Goal: Transaction & Acquisition: Purchase product/service

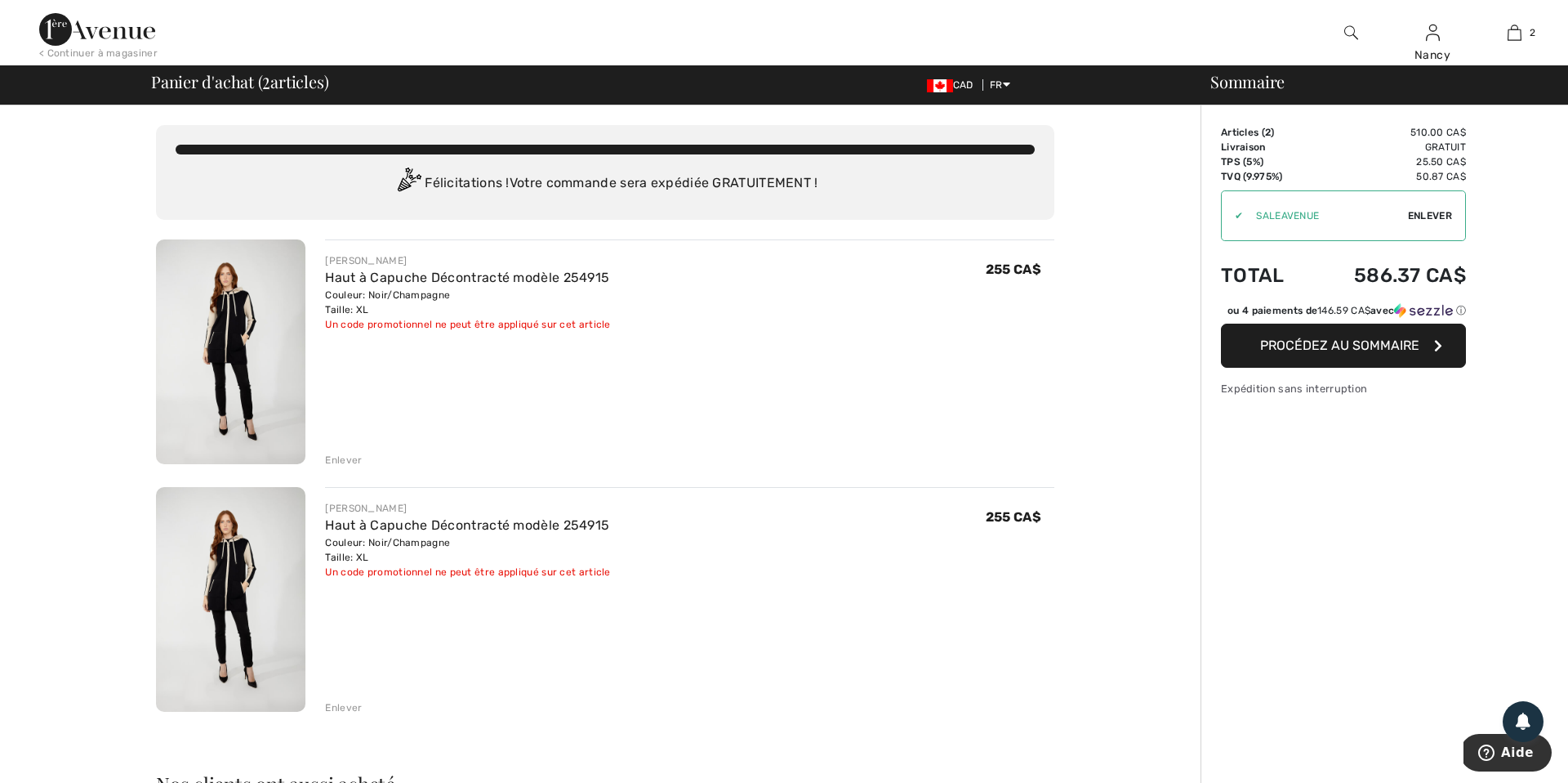
click at [340, 704] on div "Enlever" at bounding box center [343, 708] width 37 height 15
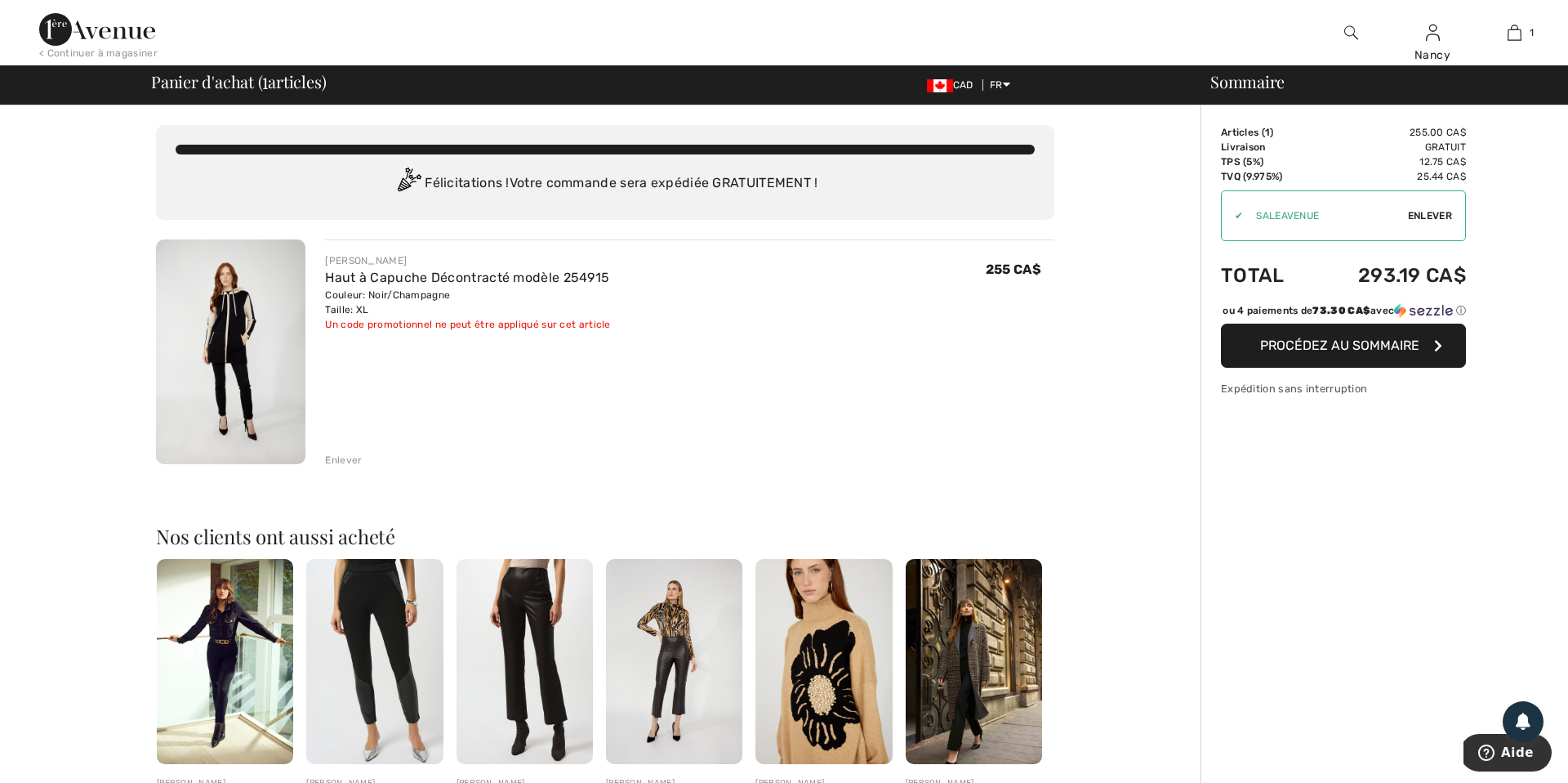
click at [1431, 210] on span "Enlever" at bounding box center [1430, 216] width 44 height 15
click at [1307, 218] on input "TEXT" at bounding box center [1314, 216] width 185 height 49
type input "GC005063387"
click at [1441, 217] on span "Utiliser" at bounding box center [1429, 216] width 46 height 15
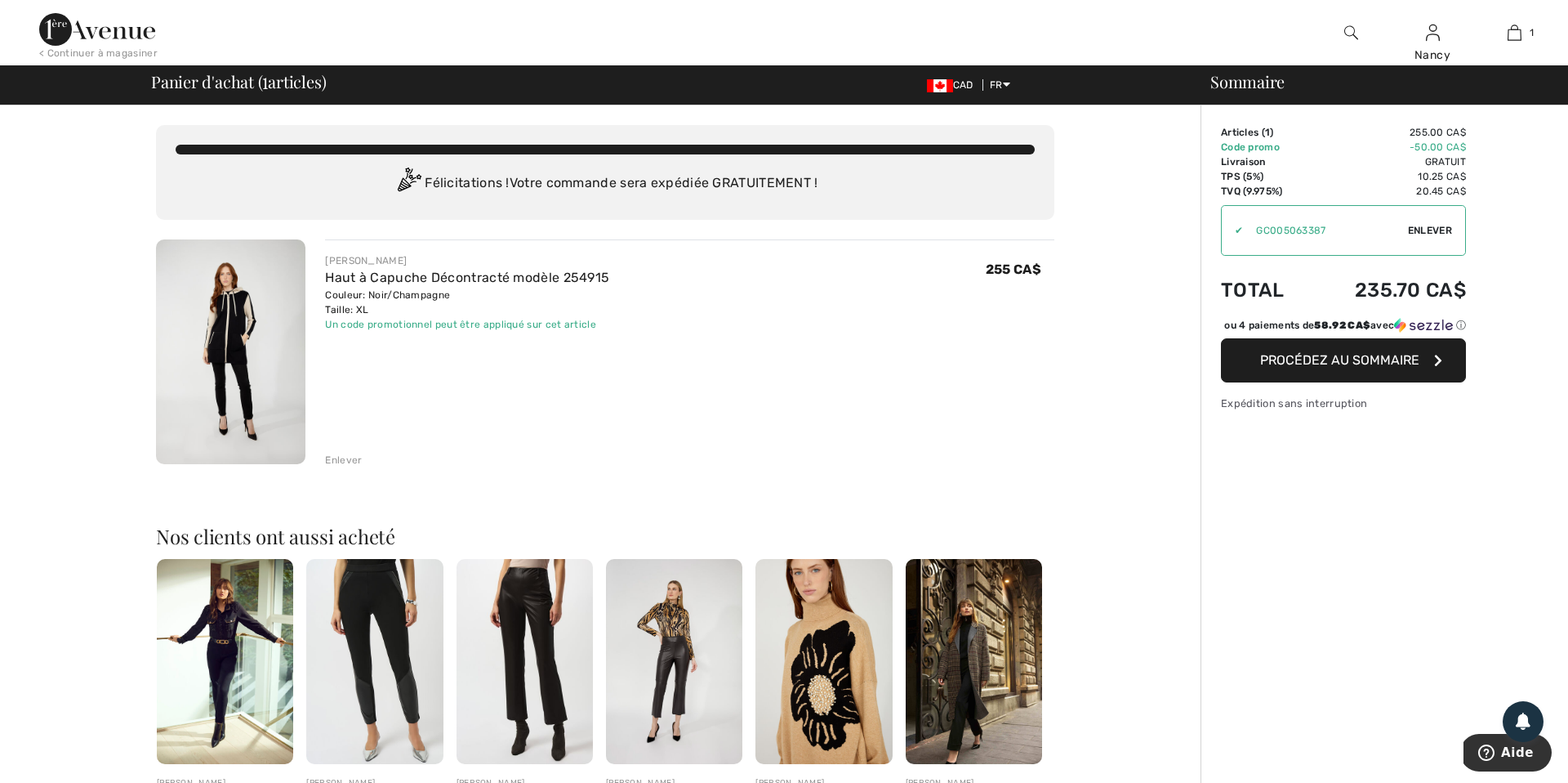
click at [1352, 367] on span "Procédez au sommaire" at bounding box center [1339, 360] width 159 height 16
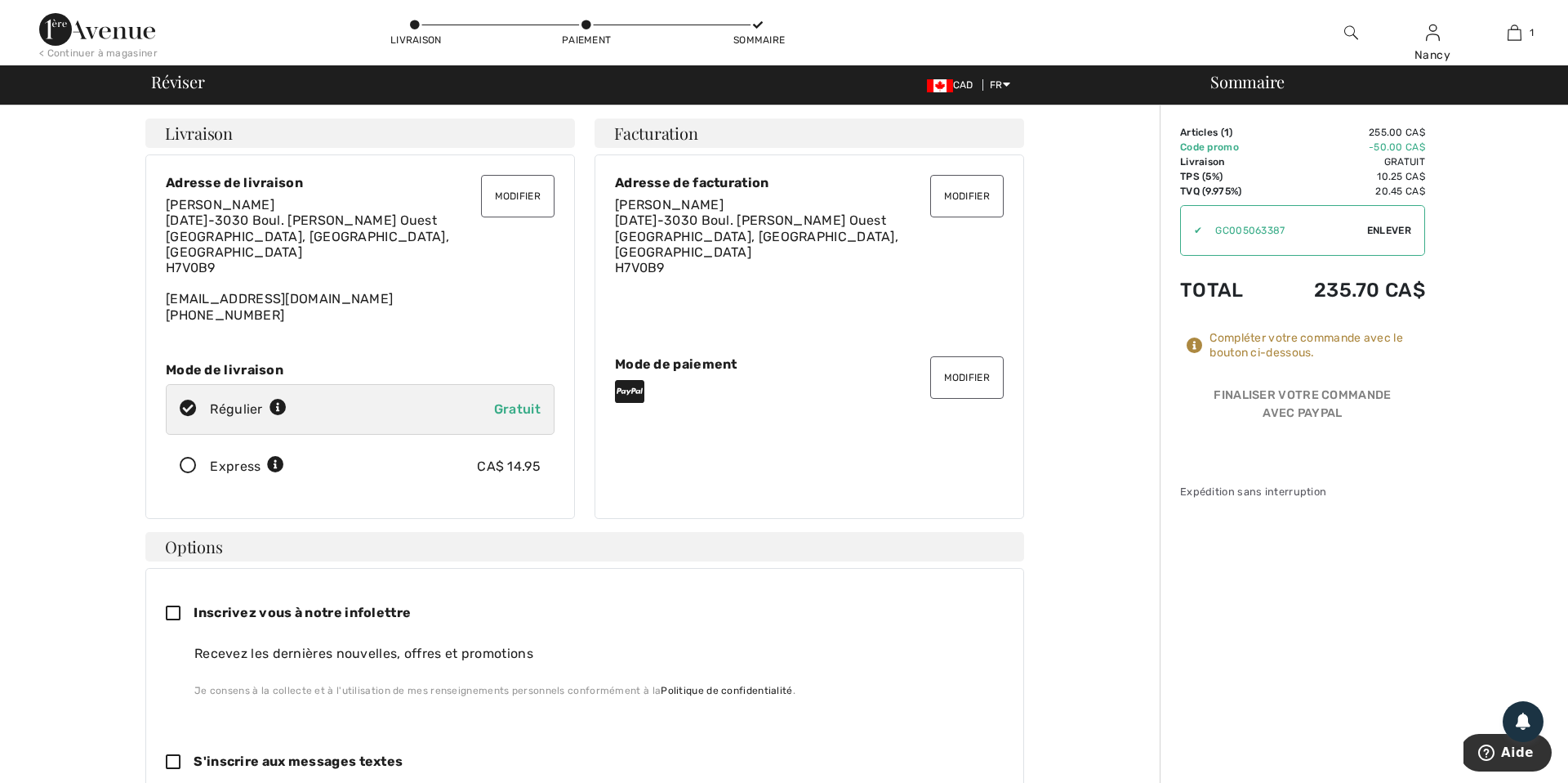
click at [958, 372] on button "Modifier" at bounding box center [967, 377] width 73 height 42
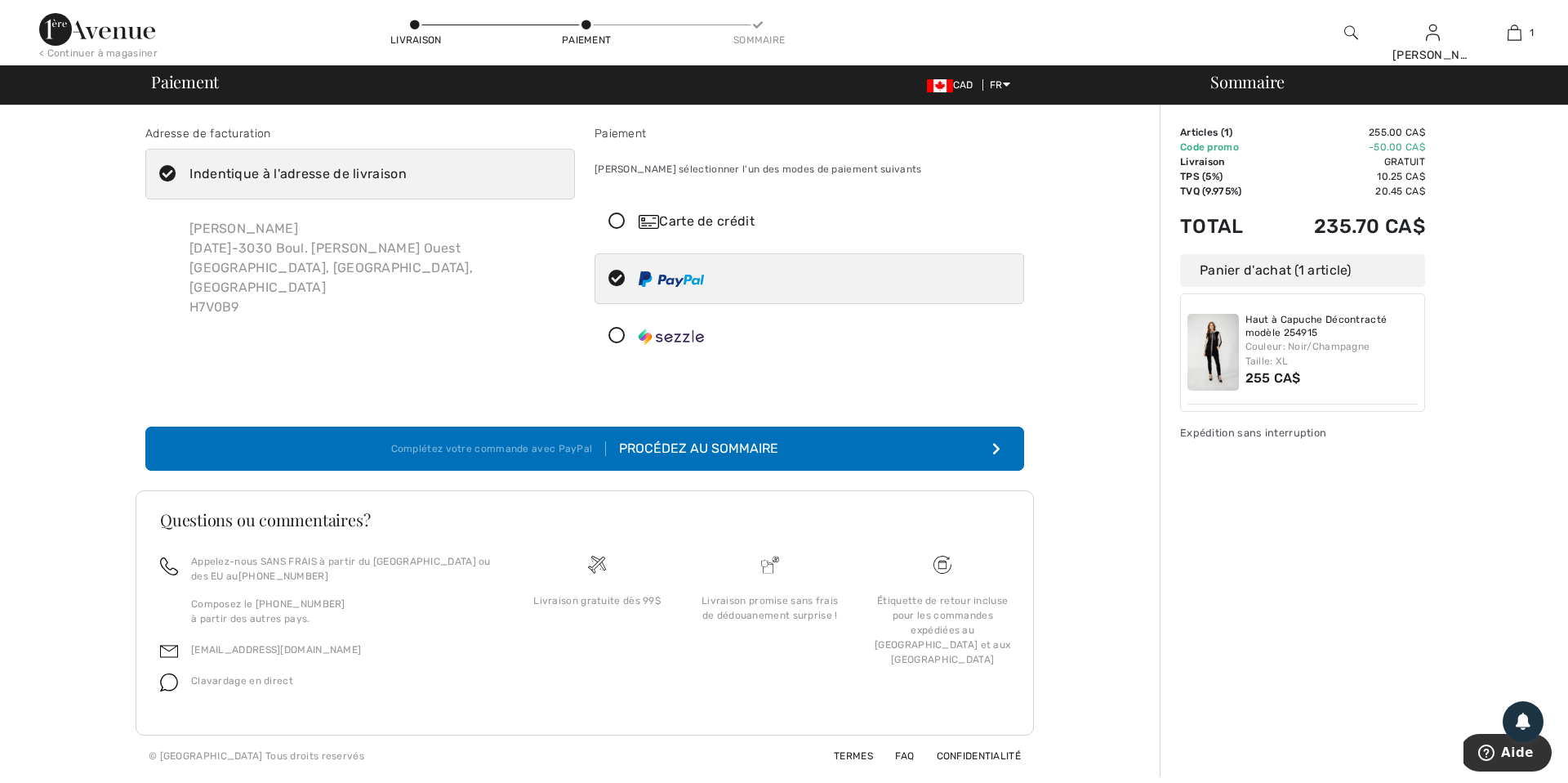
click at [615, 222] on icon at bounding box center [617, 222] width 43 height 17
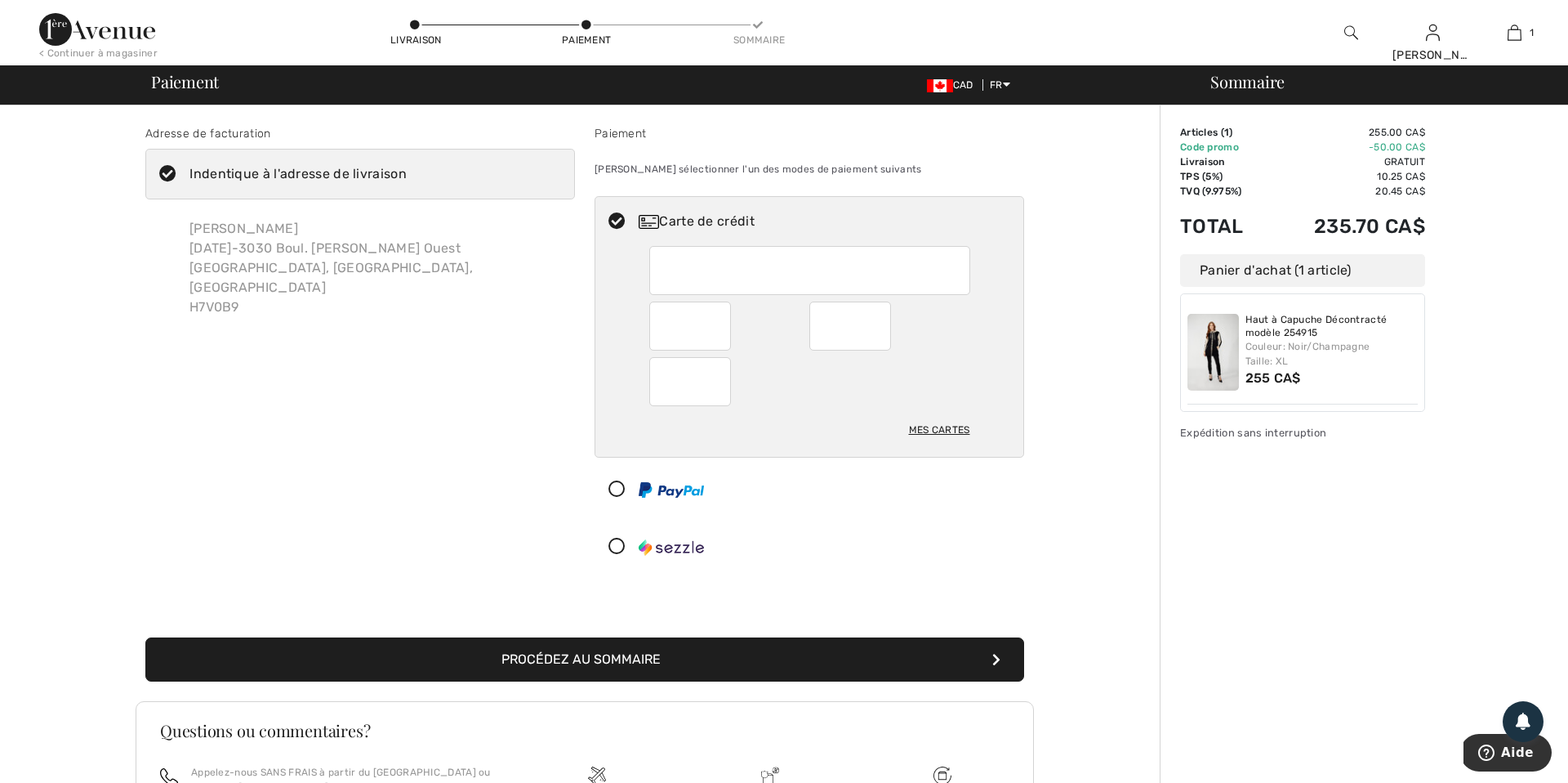
click at [560, 663] on button "Procédez au sommaire" at bounding box center [585, 659] width 879 height 44
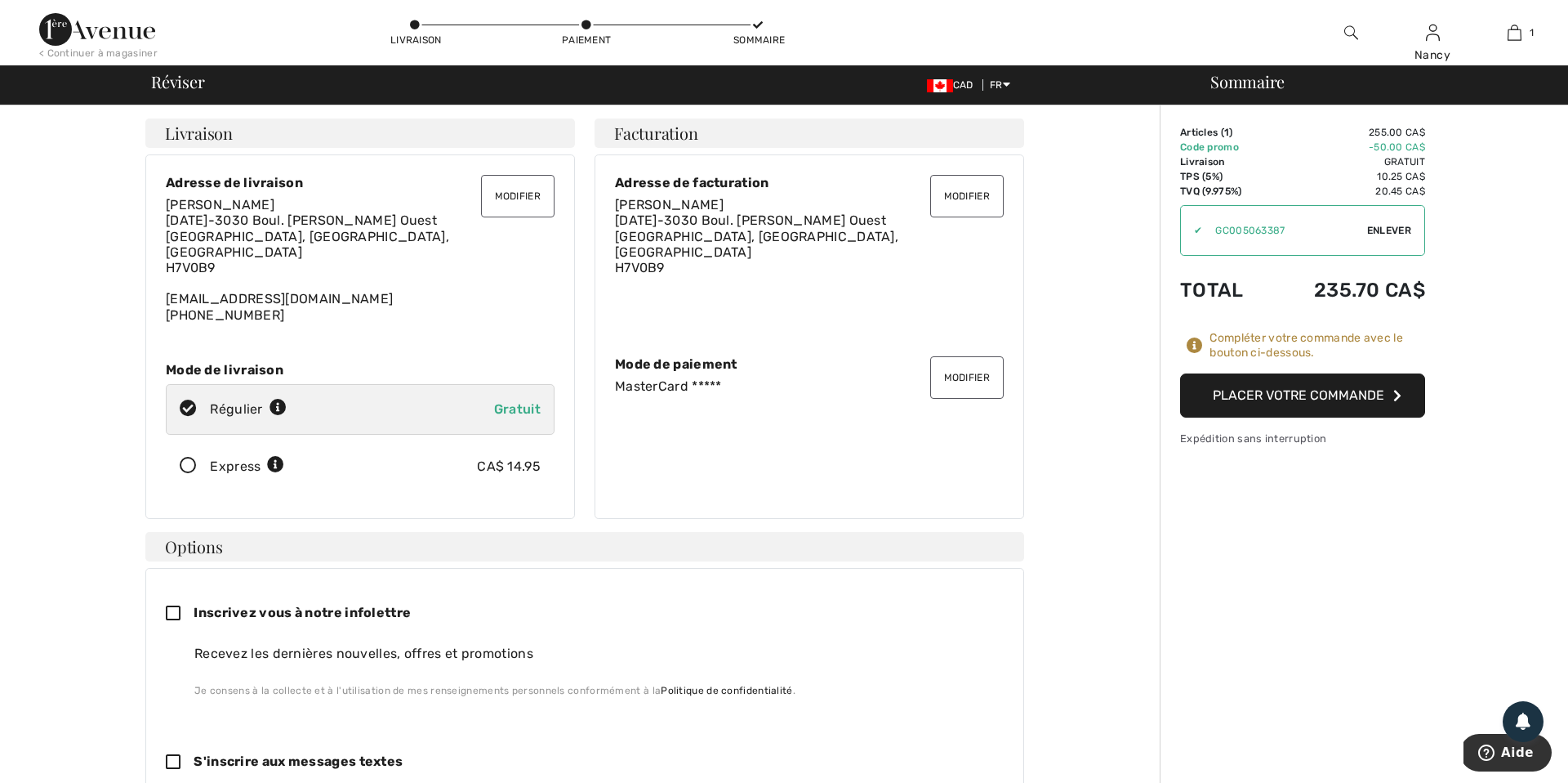
click at [1295, 401] on button "Placer votre commande" at bounding box center [1302, 395] width 245 height 44
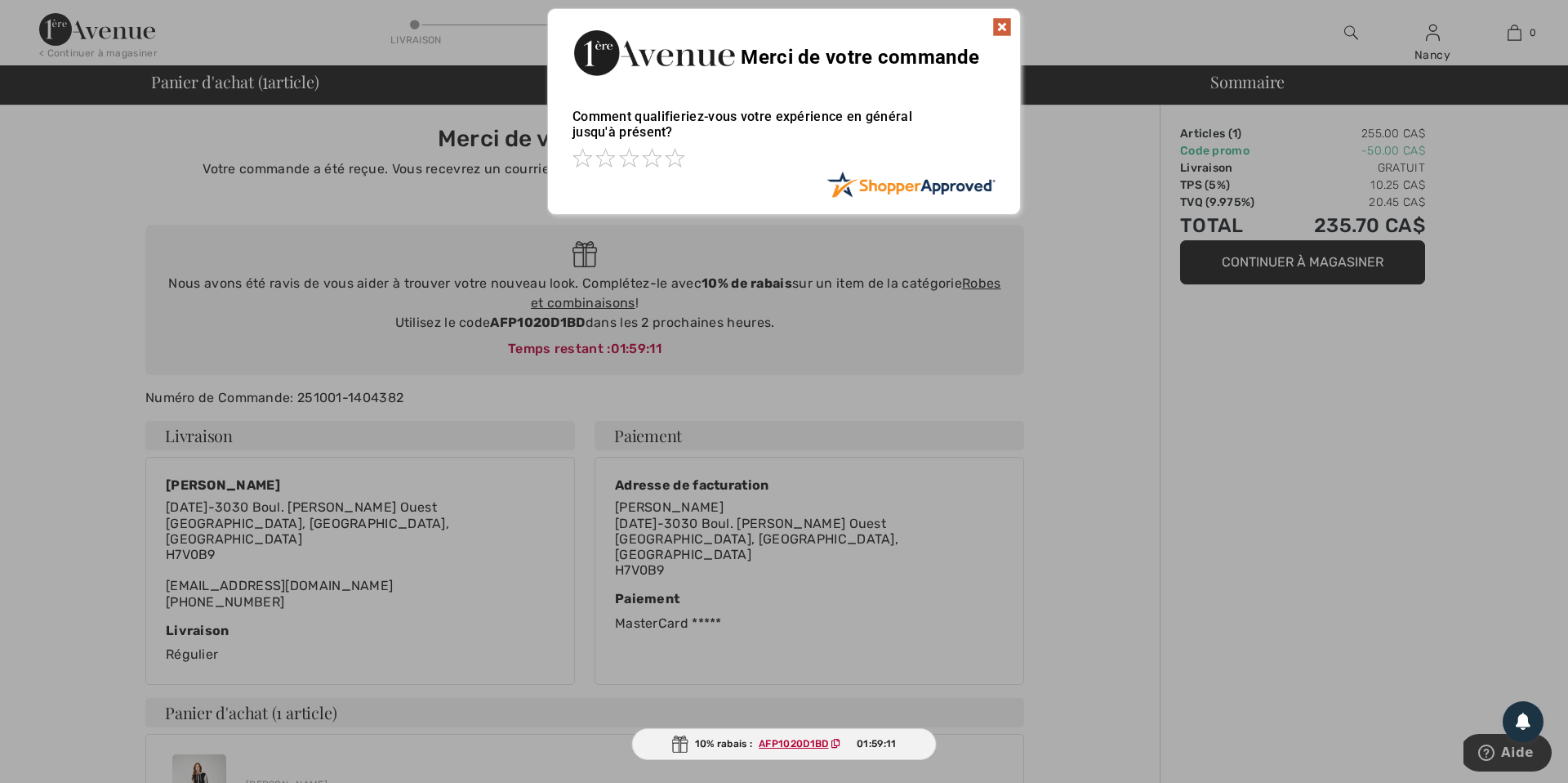
click at [1006, 22] on img at bounding box center [1003, 27] width 20 height 20
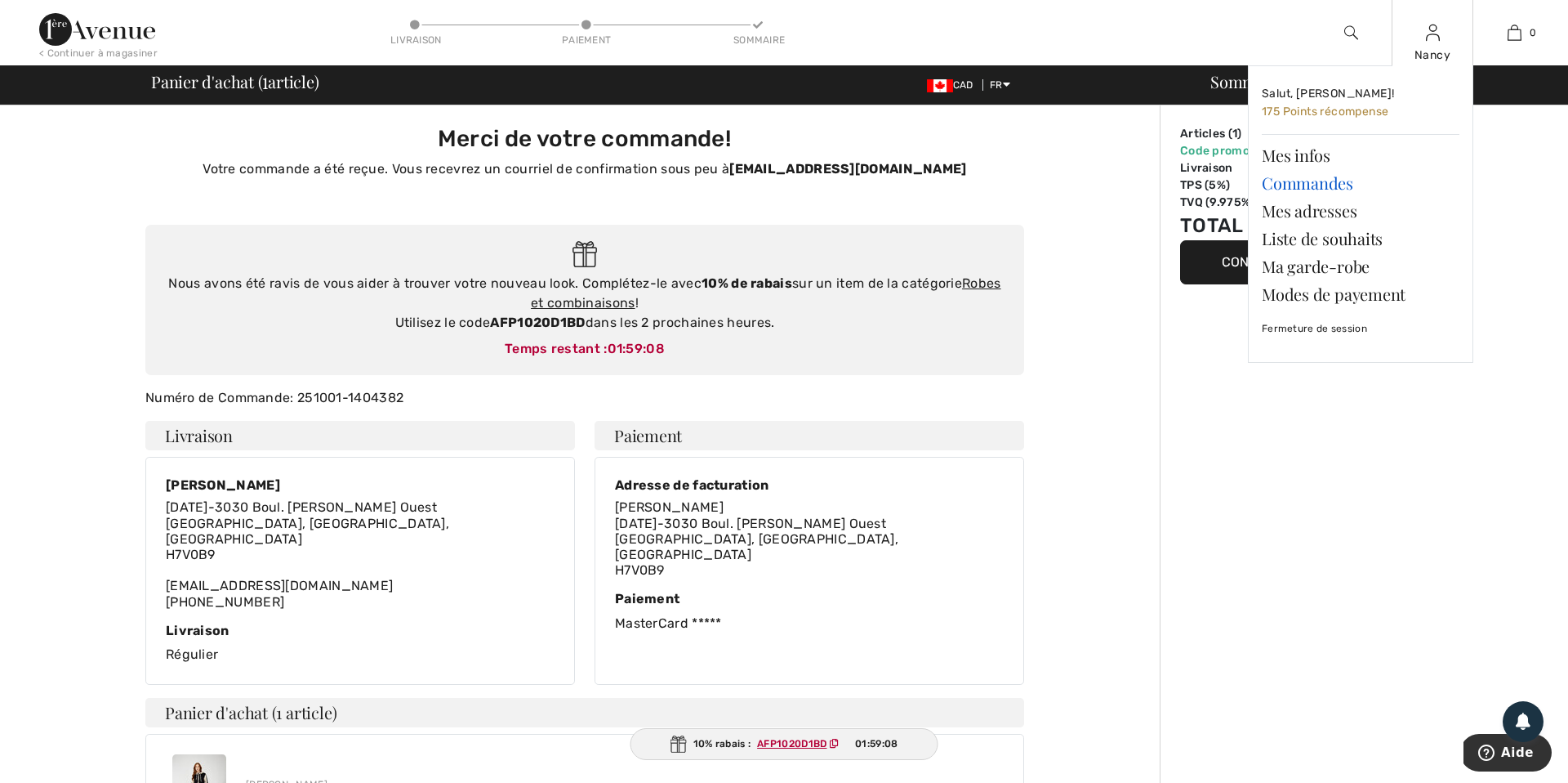
click at [1323, 183] on link "Commandes" at bounding box center [1360, 182] width 197 height 27
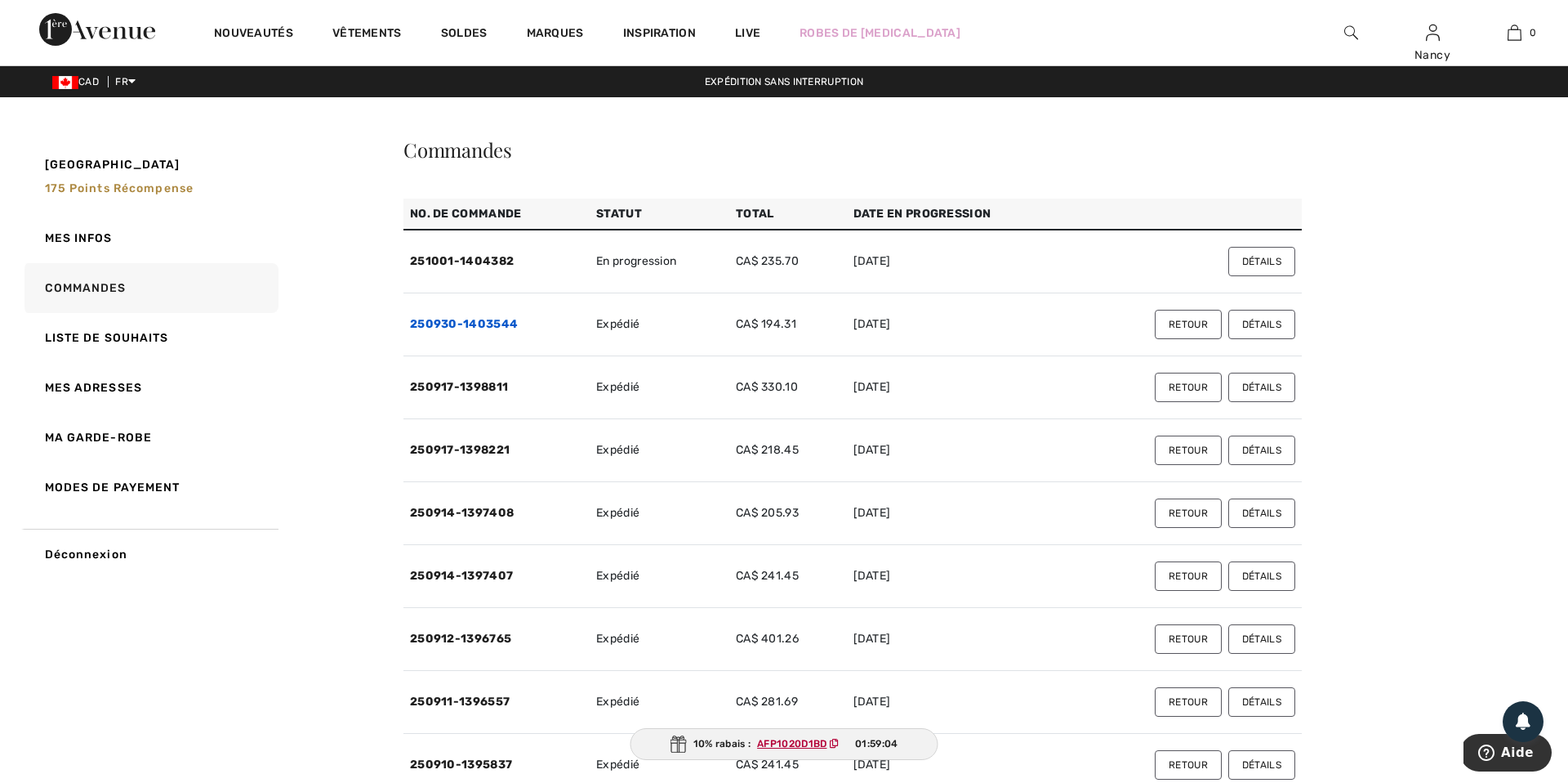
click at [471, 323] on link "250930-1403544" at bounding box center [463, 324] width 107 height 14
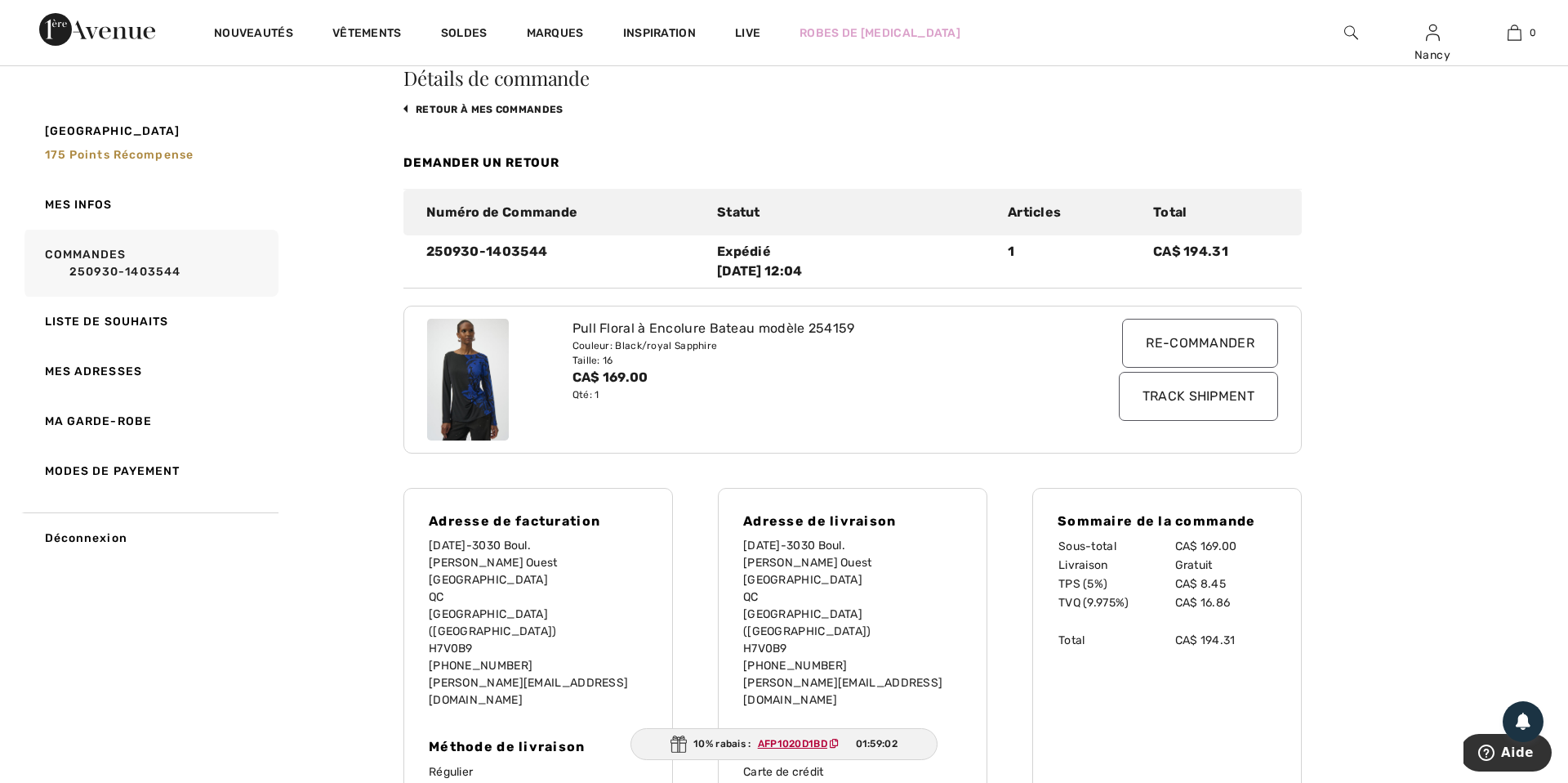
scroll to position [92, 0]
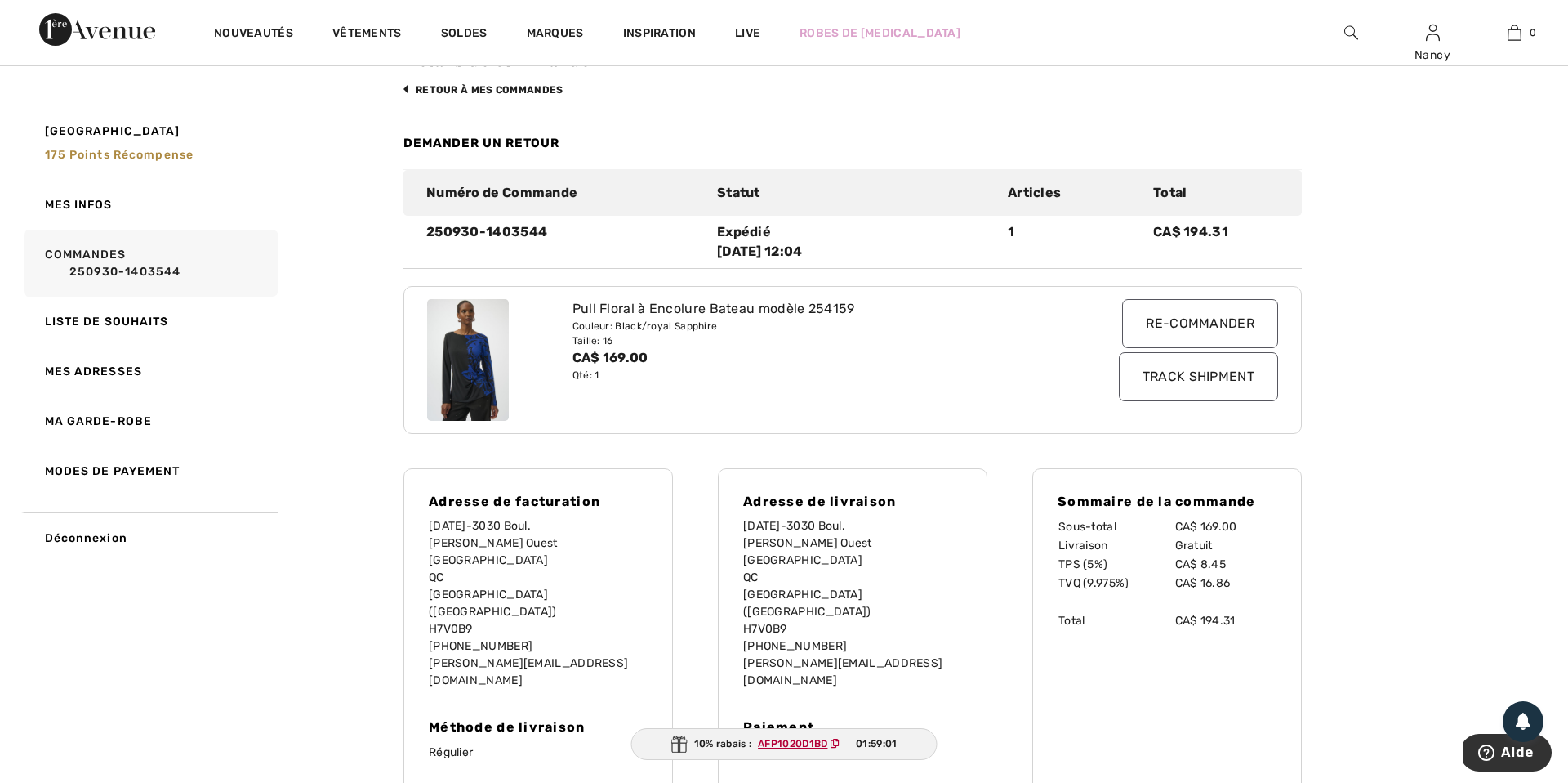
click at [1196, 377] on input "Track Shipment" at bounding box center [1198, 377] width 159 height 49
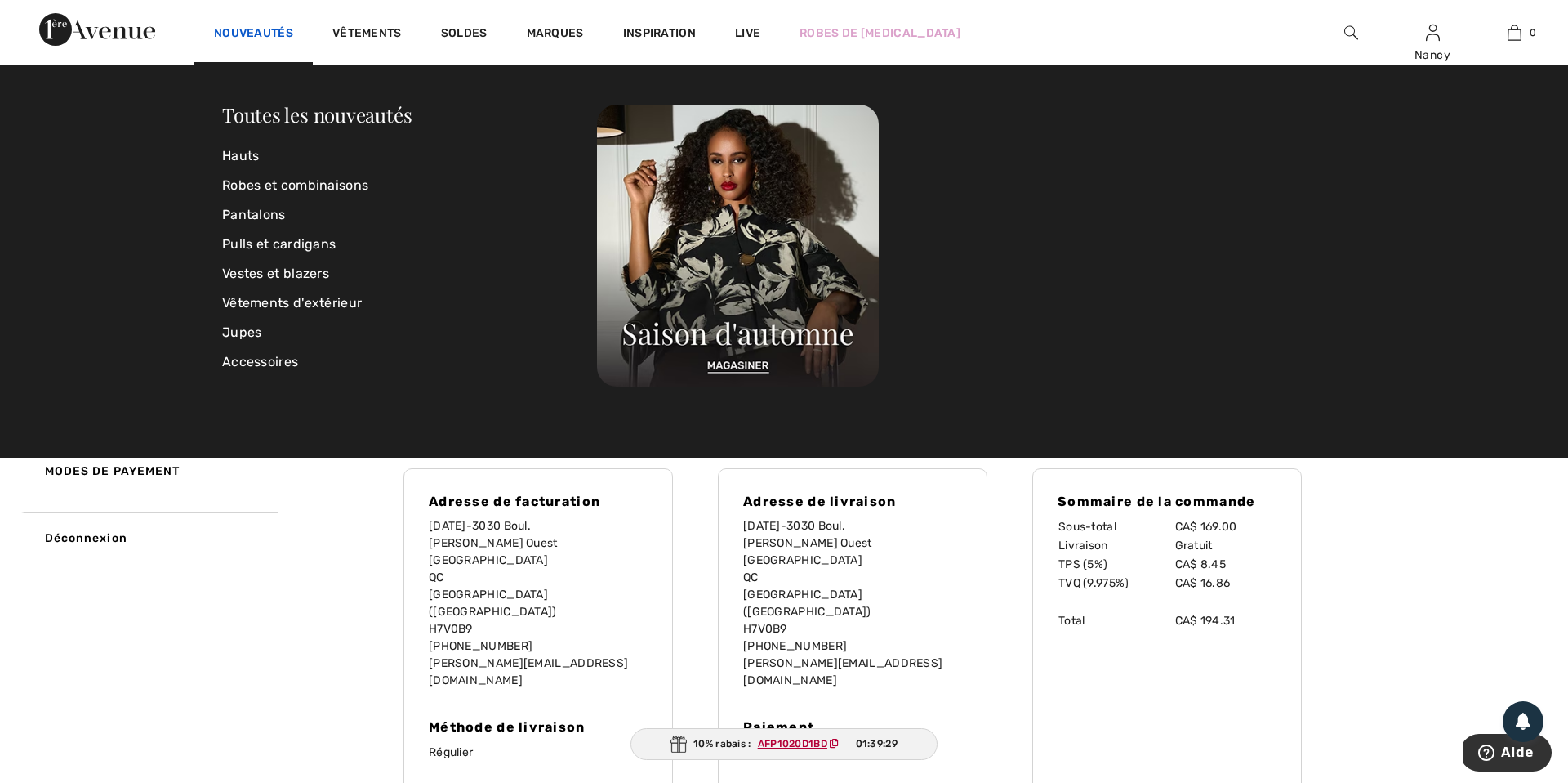
click at [248, 33] on link "Nouveautés" at bounding box center [253, 34] width 79 height 17
